Goal: Task Accomplishment & Management: Use online tool/utility

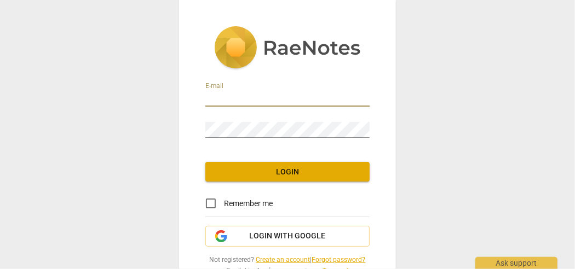
click at [226, 97] on input "email" at bounding box center [287, 99] width 164 height 16
drag, startPoint x: 286, startPoint y: 97, endPoint x: 180, endPoint y: 96, distance: 106.2
click at [180, 96] on div "E-mail mingd45@yahoo.ca Password Login Remember me Login with Google Not regist…" at bounding box center [287, 155] width 217 height 311
type input "Debming1965@gmail.com"
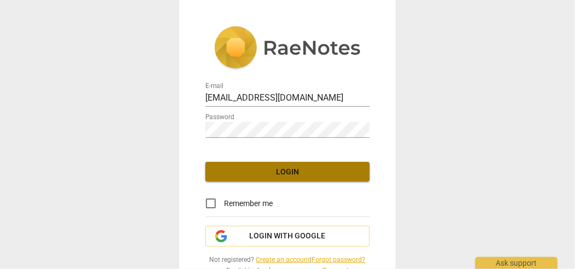
click at [285, 171] on span "Login" at bounding box center [287, 172] width 147 height 11
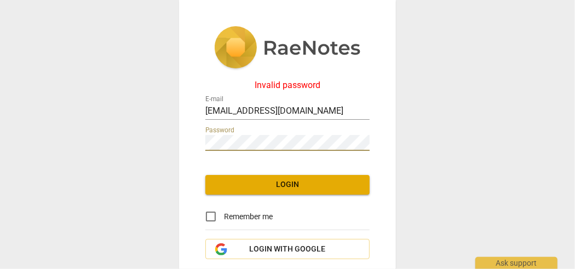
scroll to position [54, 0]
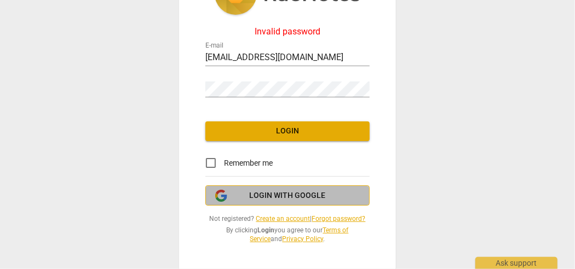
click at [282, 198] on span "Login with Google" at bounding box center [288, 195] width 76 height 11
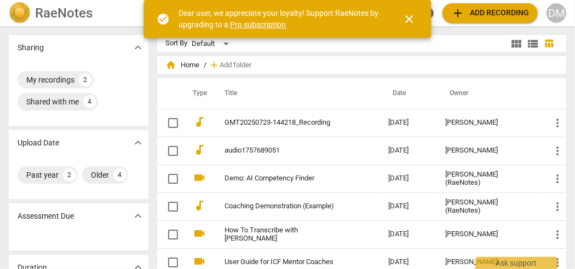
click at [466, 14] on span "add Add recording" at bounding box center [490, 13] width 78 height 13
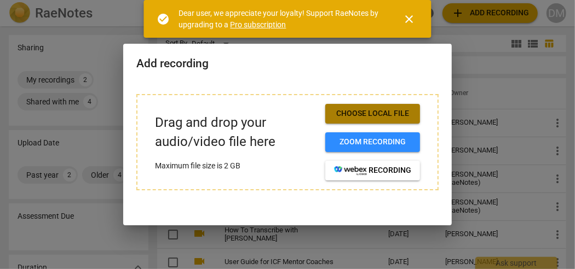
click at [374, 113] on span "Choose local file" at bounding box center [372, 113] width 77 height 11
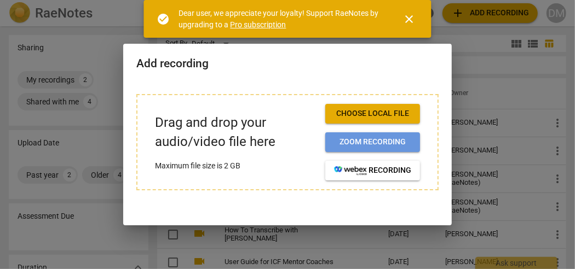
click at [366, 142] on span "Zoom recording" at bounding box center [372, 142] width 77 height 11
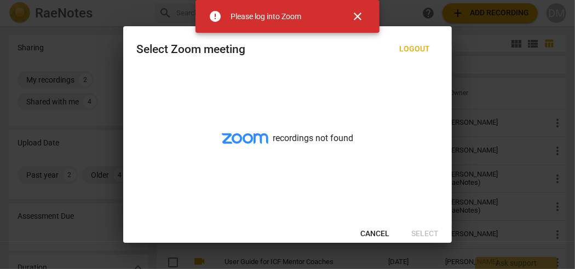
click at [355, 19] on span "close" at bounding box center [357, 16] width 13 height 13
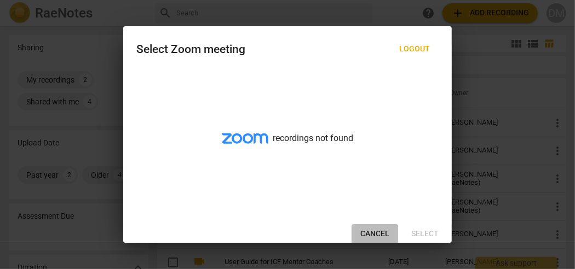
click at [368, 232] on span "Cancel" at bounding box center [374, 234] width 29 height 11
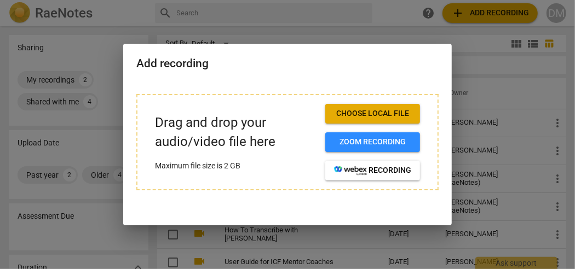
click at [364, 112] on span "Choose local file" at bounding box center [372, 113] width 77 height 11
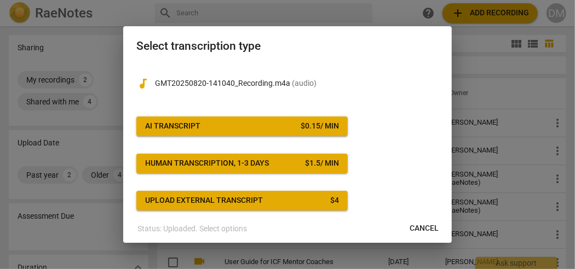
click at [240, 201] on div "Upload external transcript" at bounding box center [204, 200] width 118 height 11
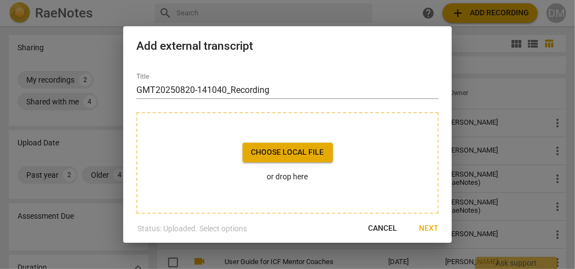
click at [286, 155] on span "Choose local file" at bounding box center [287, 152] width 73 height 11
click at [122, 11] on div at bounding box center [287, 134] width 575 height 269
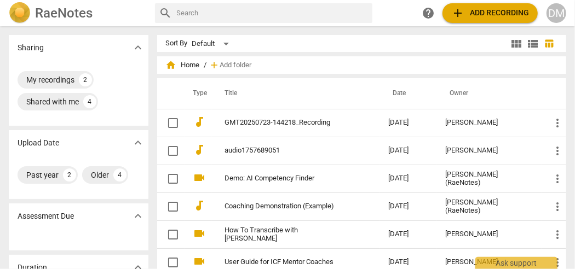
click at [482, 13] on span "add Add recording" at bounding box center [490, 13] width 78 height 13
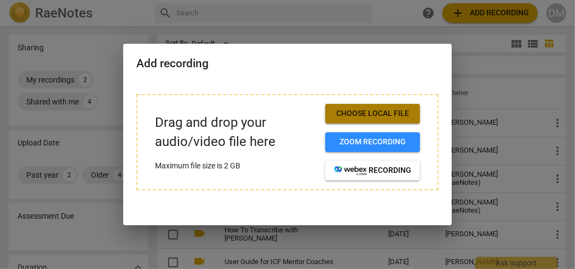
click at [360, 113] on span "Choose local file" at bounding box center [372, 113] width 77 height 11
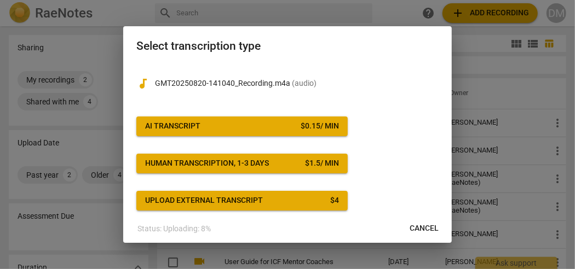
click at [245, 199] on div "Upload external transcript" at bounding box center [204, 200] width 118 height 11
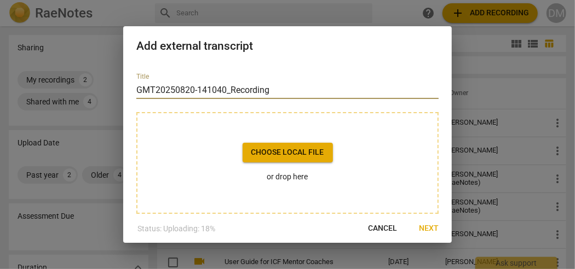
click at [176, 91] on input "GMT20250820-141040_Recording" at bounding box center [287, 91] width 302 height 18
click at [263, 88] on input "GMT20250820-141040_Recording" at bounding box center [287, 91] width 302 height 18
click at [300, 94] on input "GMT20250820-141040_Recording" at bounding box center [287, 91] width 302 height 18
click at [389, 229] on span "Cancel" at bounding box center [382, 228] width 29 height 11
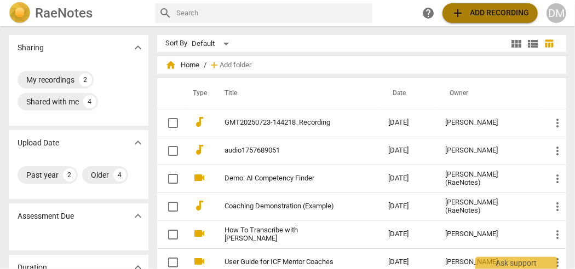
click at [484, 12] on span "add Add recording" at bounding box center [490, 13] width 78 height 13
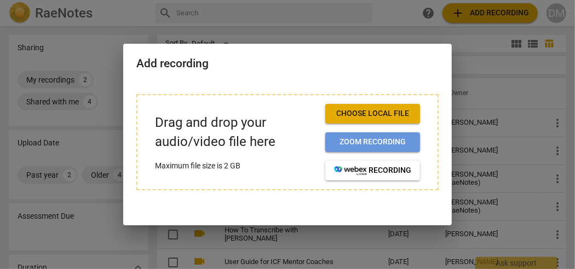
click at [359, 143] on span "Zoom recording" at bounding box center [372, 142] width 77 height 11
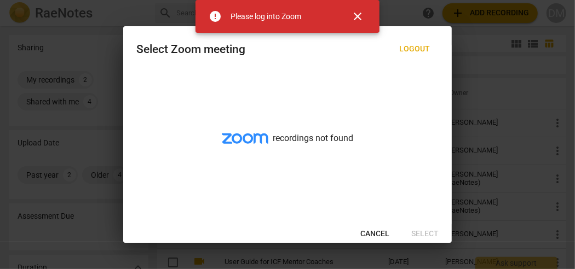
click at [354, 17] on span "close" at bounding box center [357, 16] width 13 height 13
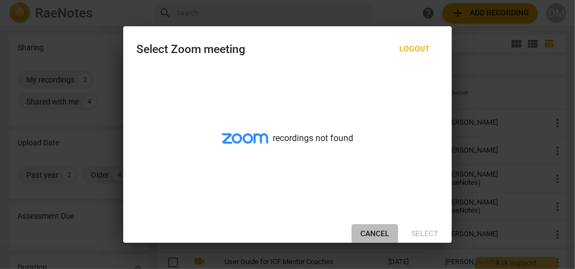
click at [367, 234] on span "Cancel" at bounding box center [374, 234] width 29 height 11
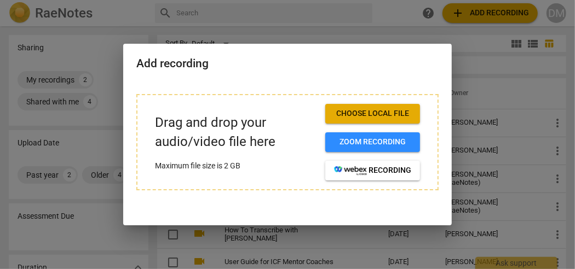
click at [384, 14] on div at bounding box center [287, 134] width 575 height 269
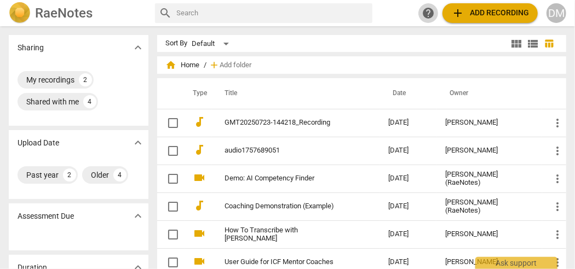
click at [428, 14] on span "help" at bounding box center [427, 13] width 13 height 13
